Goal: Task Accomplishment & Management: Manage account settings

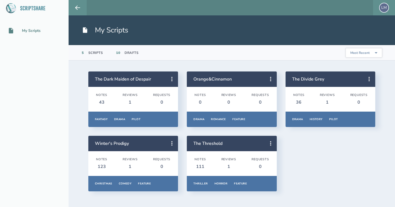
click at [383, 9] on div "LM" at bounding box center [384, 8] width 10 height 10
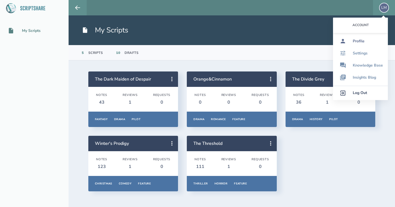
click at [358, 41] on div "Profile" at bounding box center [359, 41] width 12 height 4
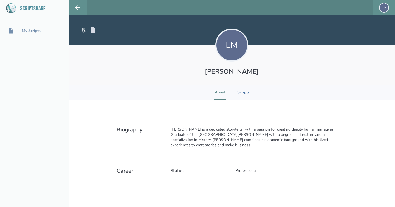
click at [315, 77] on div "LM [PERSON_NAME]" at bounding box center [232, 65] width 327 height 40
click at [383, 10] on div "LM" at bounding box center [384, 8] width 10 height 10
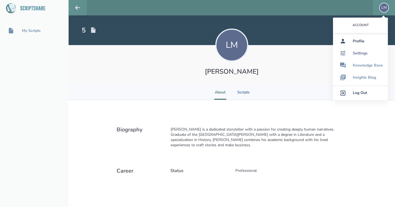
click at [362, 54] on div "Settings" at bounding box center [360, 53] width 15 height 4
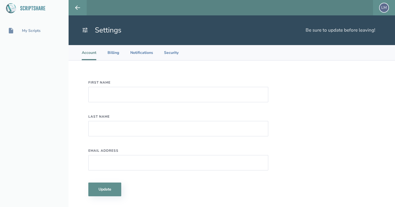
type input "[PERSON_NAME]"
type input "[EMAIL_ADDRESS][DOMAIN_NAME]"
click at [356, 84] on div "First Name [PERSON_NAME] Last Name [PERSON_NAME] Email Address [EMAIL_ADDRESS][…" at bounding box center [232, 137] width 327 height 155
click at [113, 57] on li "Billing" at bounding box center [113, 52] width 12 height 15
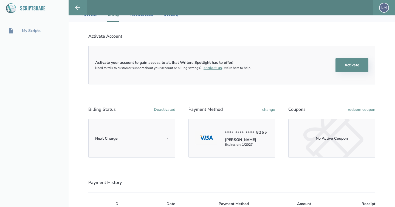
scroll to position [32, 0]
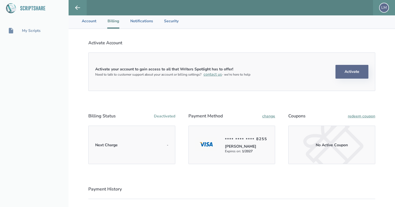
click at [361, 70] on button "Activate" at bounding box center [352, 72] width 33 height 14
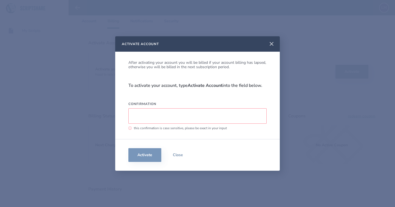
click at [271, 43] on icon at bounding box center [271, 44] width 7 height 7
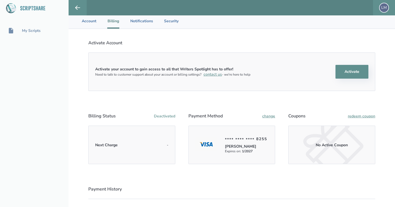
click at [382, 8] on div "LM" at bounding box center [384, 8] width 10 height 10
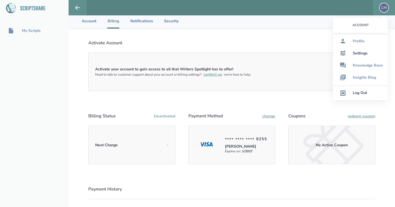
click at [362, 90] on link "Log Out" at bounding box center [360, 93] width 55 height 14
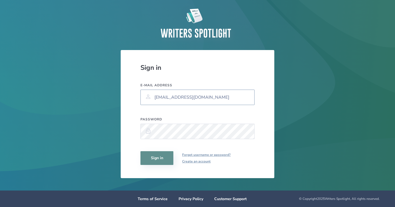
type input "[EMAIL_ADDRESS][DOMAIN_NAME]"
click at [159, 156] on button "Sign in" at bounding box center [157, 158] width 33 height 14
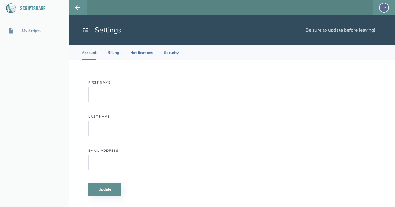
type input "[PERSON_NAME]"
type input "[EMAIL_ADDRESS][DOMAIN_NAME]"
click at [28, 30] on div "My Scripts" at bounding box center [31, 31] width 19 height 4
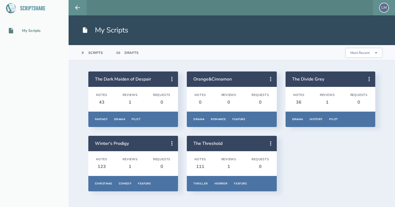
click at [385, 6] on div "LM" at bounding box center [384, 8] width 10 height 10
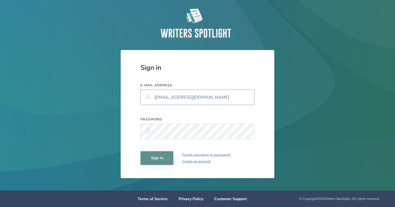
type input "[EMAIL_ADDRESS][DOMAIN_NAME]"
click at [159, 156] on button "Sign in" at bounding box center [157, 158] width 33 height 14
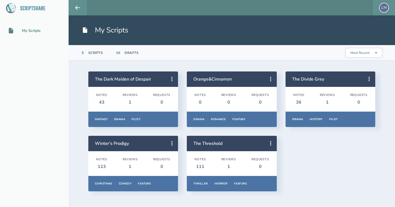
click at [385, 6] on div "LM" at bounding box center [384, 8] width 10 height 10
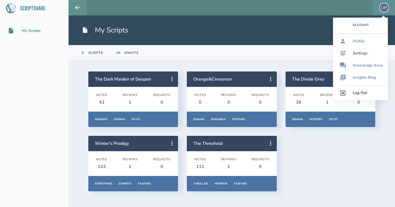
click at [365, 52] on div "Settings" at bounding box center [360, 53] width 15 height 4
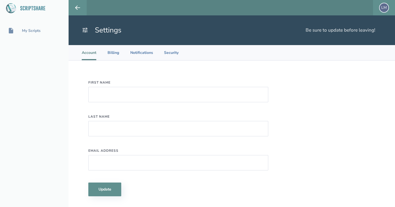
type input "[PERSON_NAME]"
type input "[EMAIL_ADDRESS][DOMAIN_NAME]"
click at [114, 54] on li "Billing" at bounding box center [113, 52] width 12 height 15
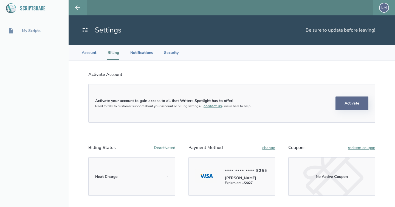
click at [362, 103] on button "Activate" at bounding box center [352, 103] width 33 height 14
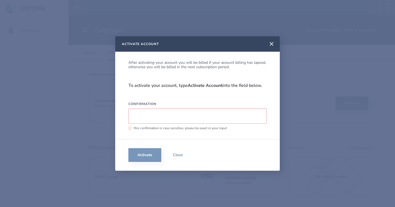
click at [179, 111] on input "Confirmation" at bounding box center [197, 115] width 138 height 15
click at [274, 45] on icon at bounding box center [271, 44] width 7 height 7
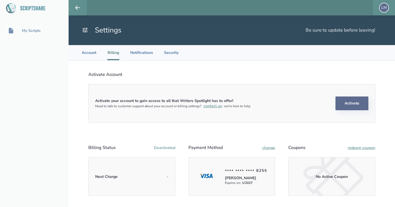
click at [338, 100] on button "Activate" at bounding box center [352, 103] width 33 height 14
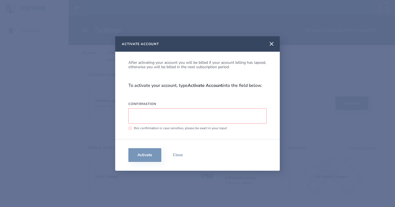
click at [206, 116] on input "Confirmation" at bounding box center [197, 115] width 138 height 15
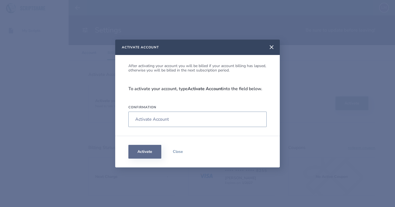
type input "Activate Account"
click at [143, 150] on button "Activate" at bounding box center [144, 152] width 33 height 14
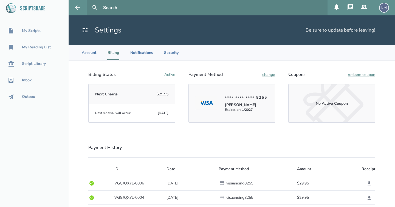
click at [352, 8] on icon at bounding box center [350, 6] width 5 height 5
